Goal: Find specific page/section: Find specific page/section

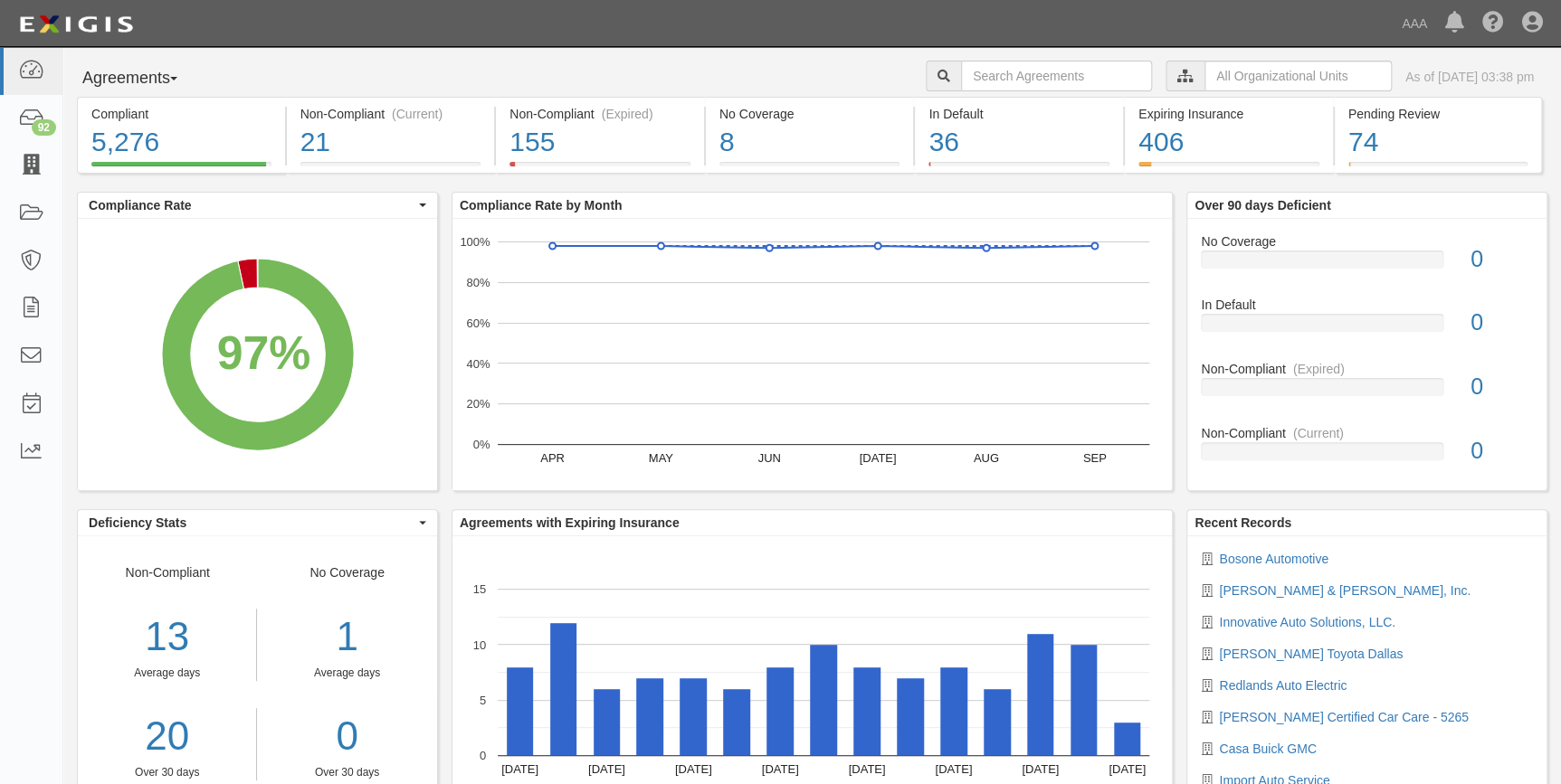
click at [43, 162] on icon at bounding box center [30, 166] width 26 height 21
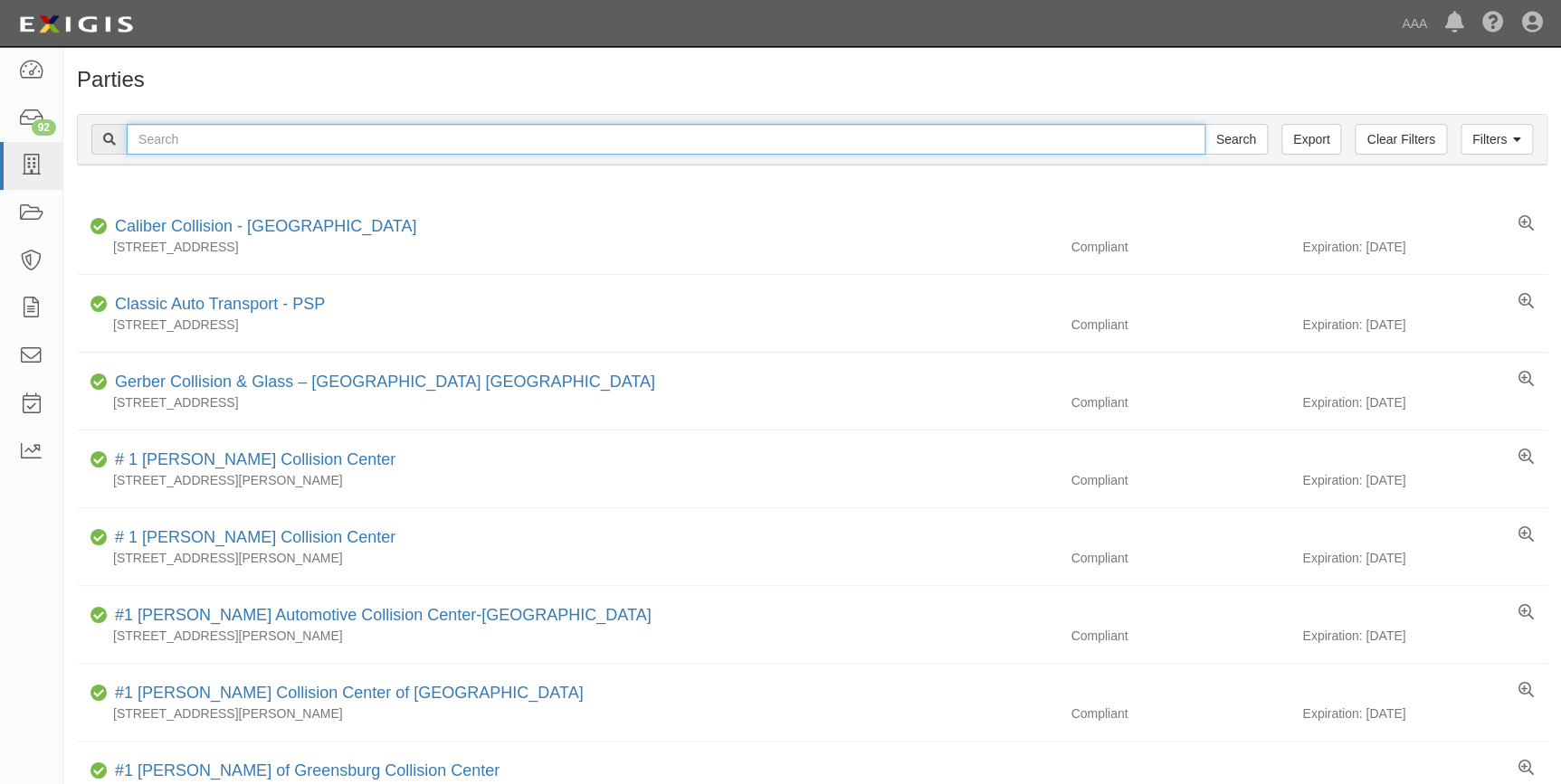
click at [310, 141] on input "text" at bounding box center [666, 139] width 1079 height 31
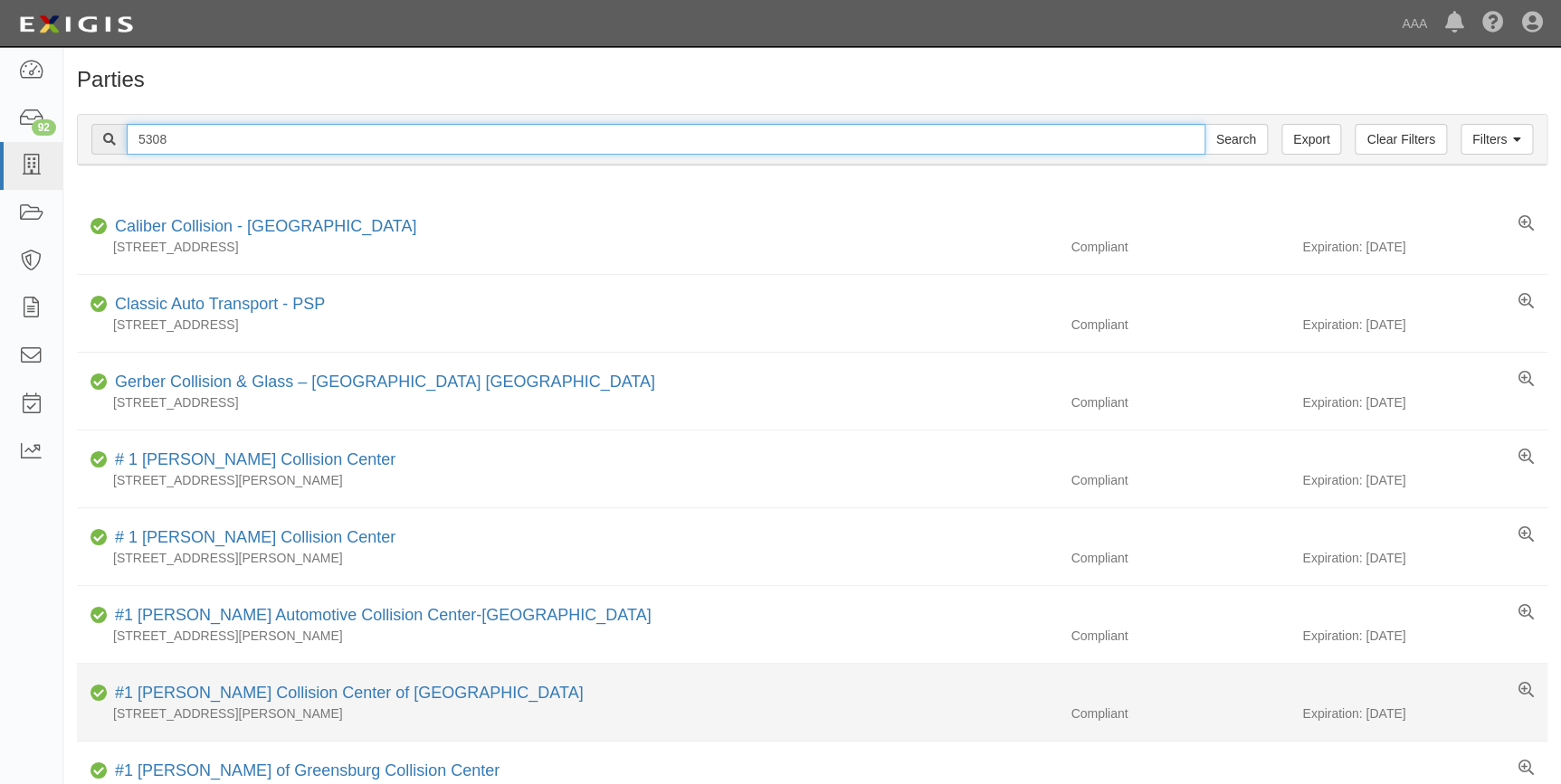
type input "5308"
click at [1205, 124] on input "Search" at bounding box center [1236, 139] width 63 height 31
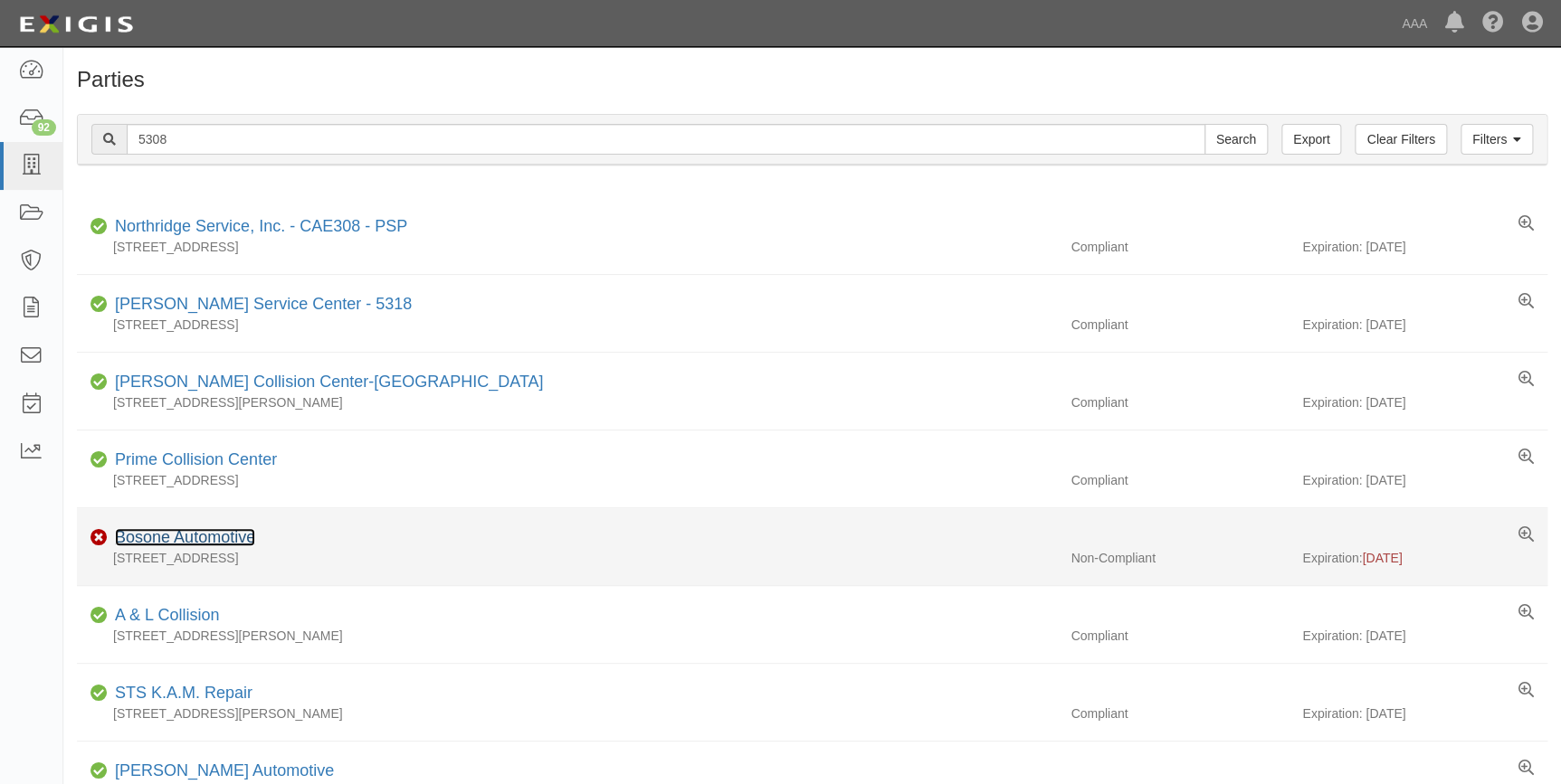
click at [156, 543] on link "Bosone Automotive" at bounding box center [185, 537] width 140 height 18
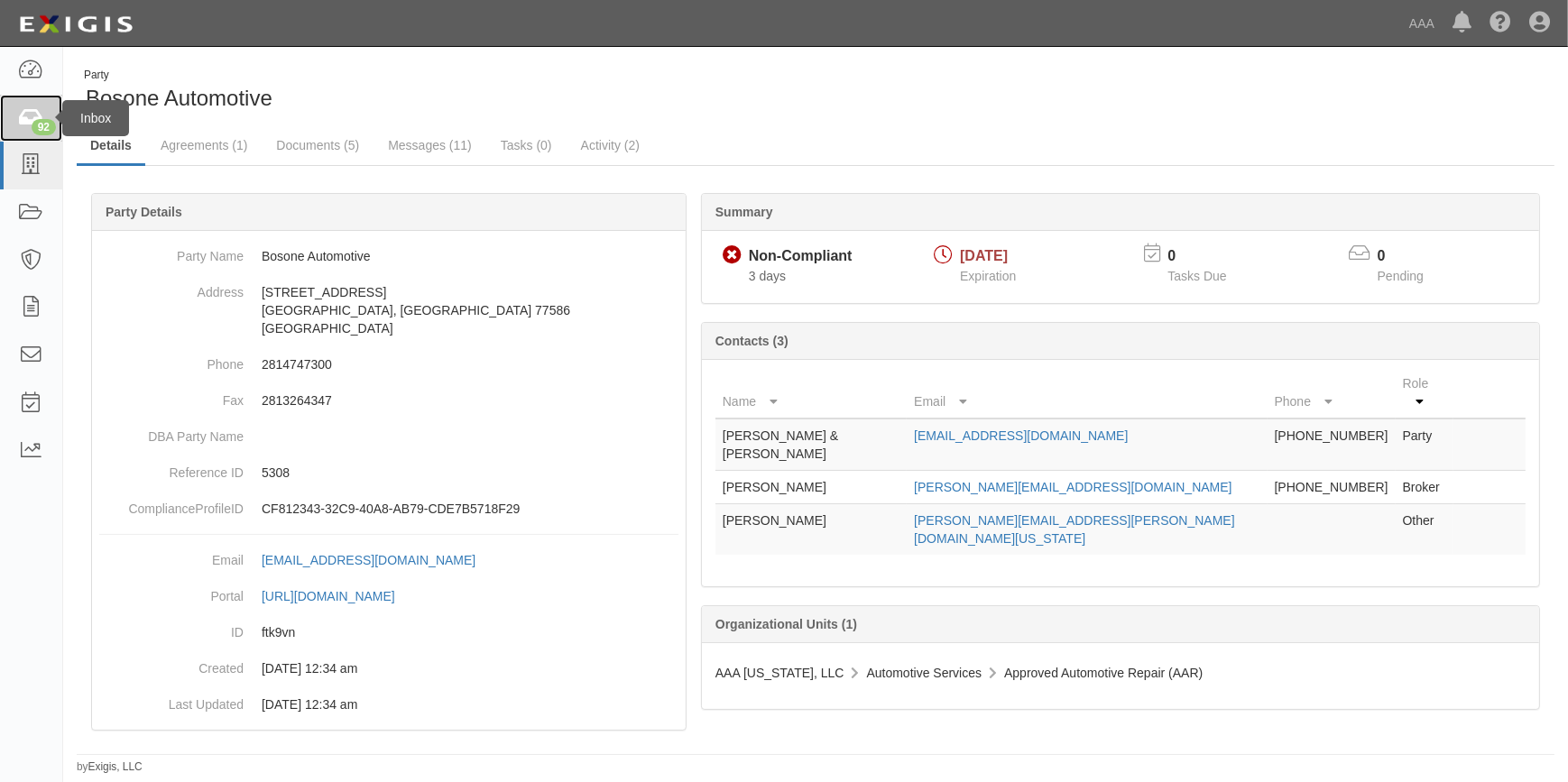
click at [40, 119] on div "92" at bounding box center [44, 126] width 24 height 16
